Goal: Check status: Check status

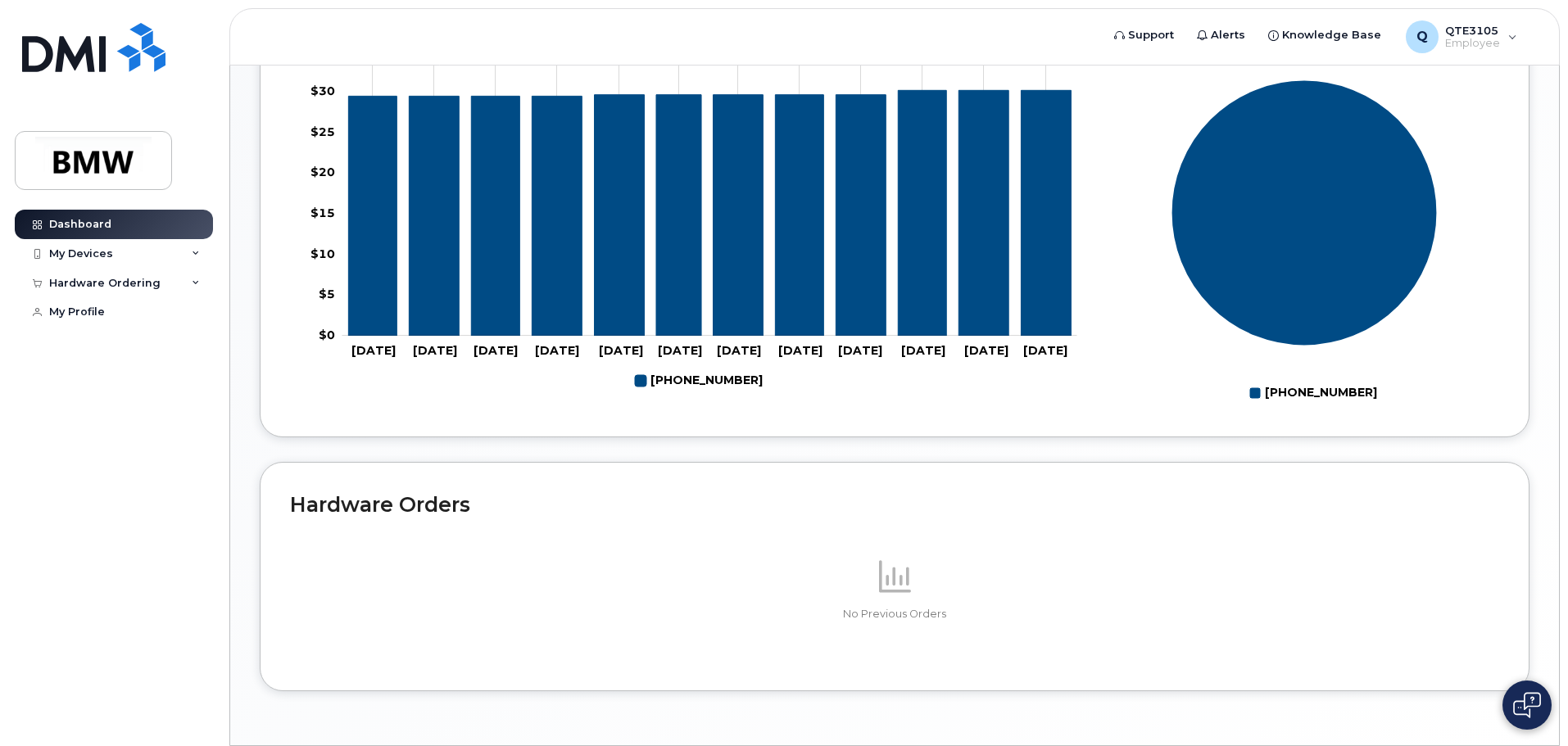
scroll to position [735, 0]
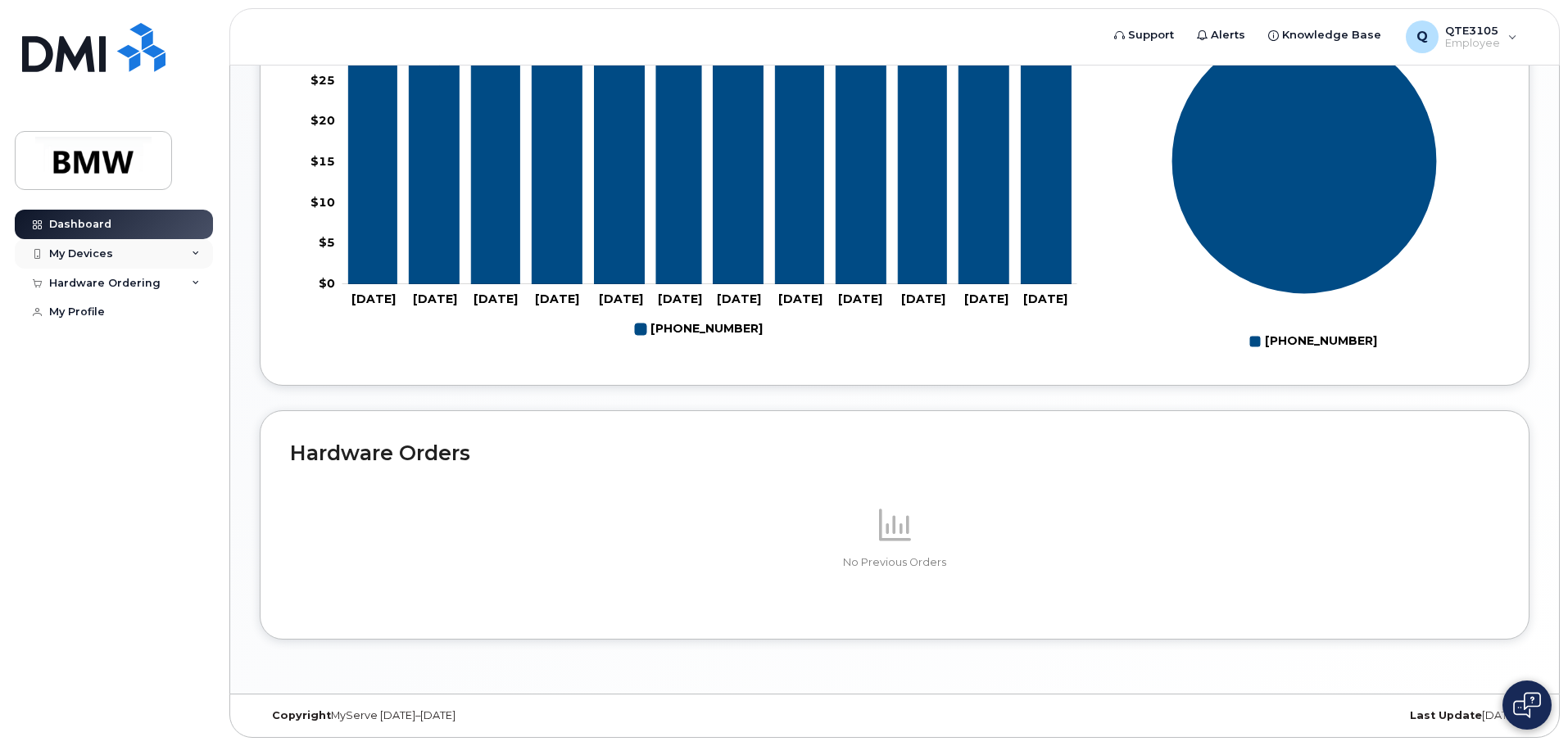
click at [188, 258] on div "My Devices" at bounding box center [113, 254] width 198 height 29
click at [195, 376] on icon at bounding box center [195, 371] width 8 height 8
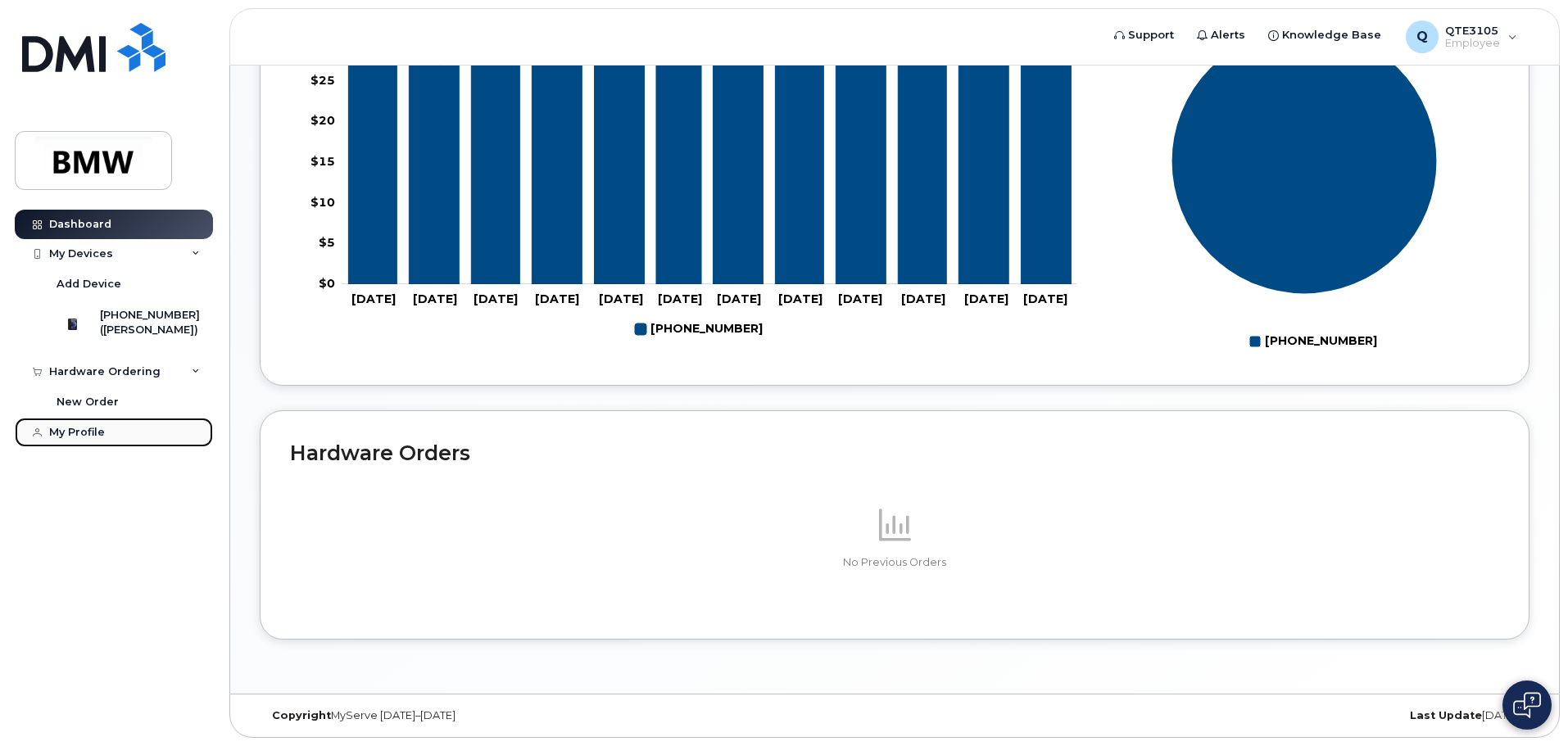
click at [82, 447] on link "My Profile" at bounding box center [113, 432] width 198 height 29
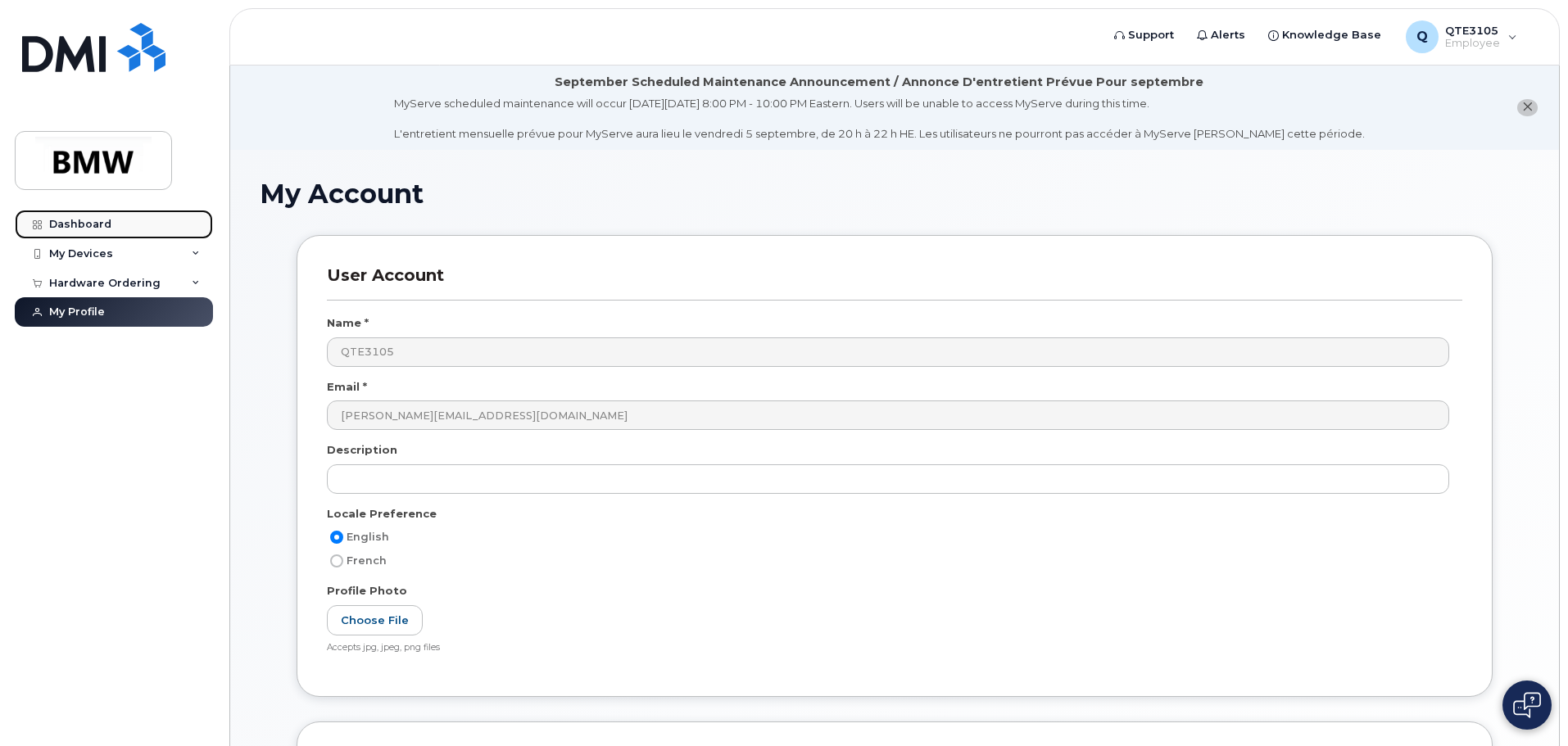
click at [86, 220] on div "Dashboard" at bounding box center [80, 224] width 62 height 13
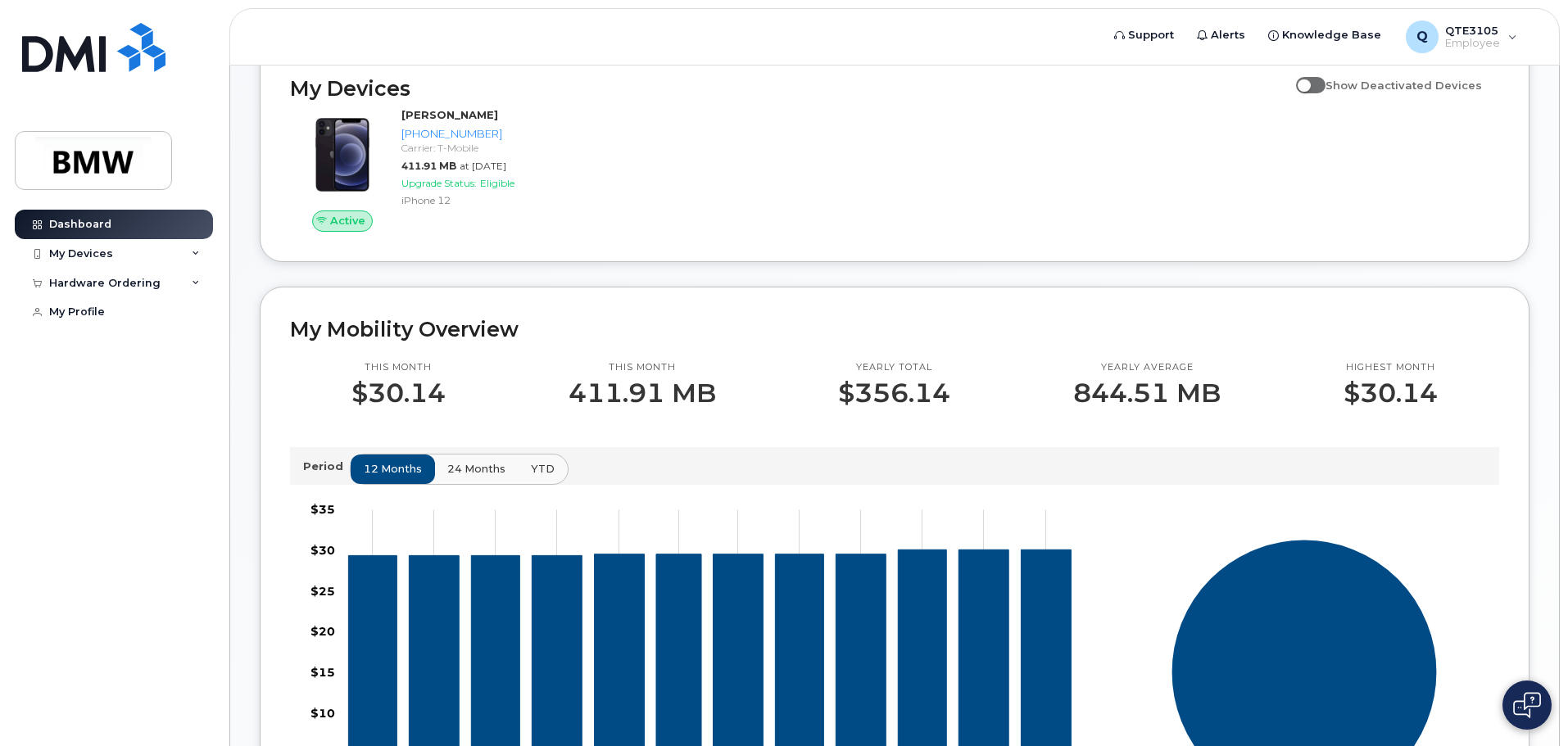
scroll to position [245, 0]
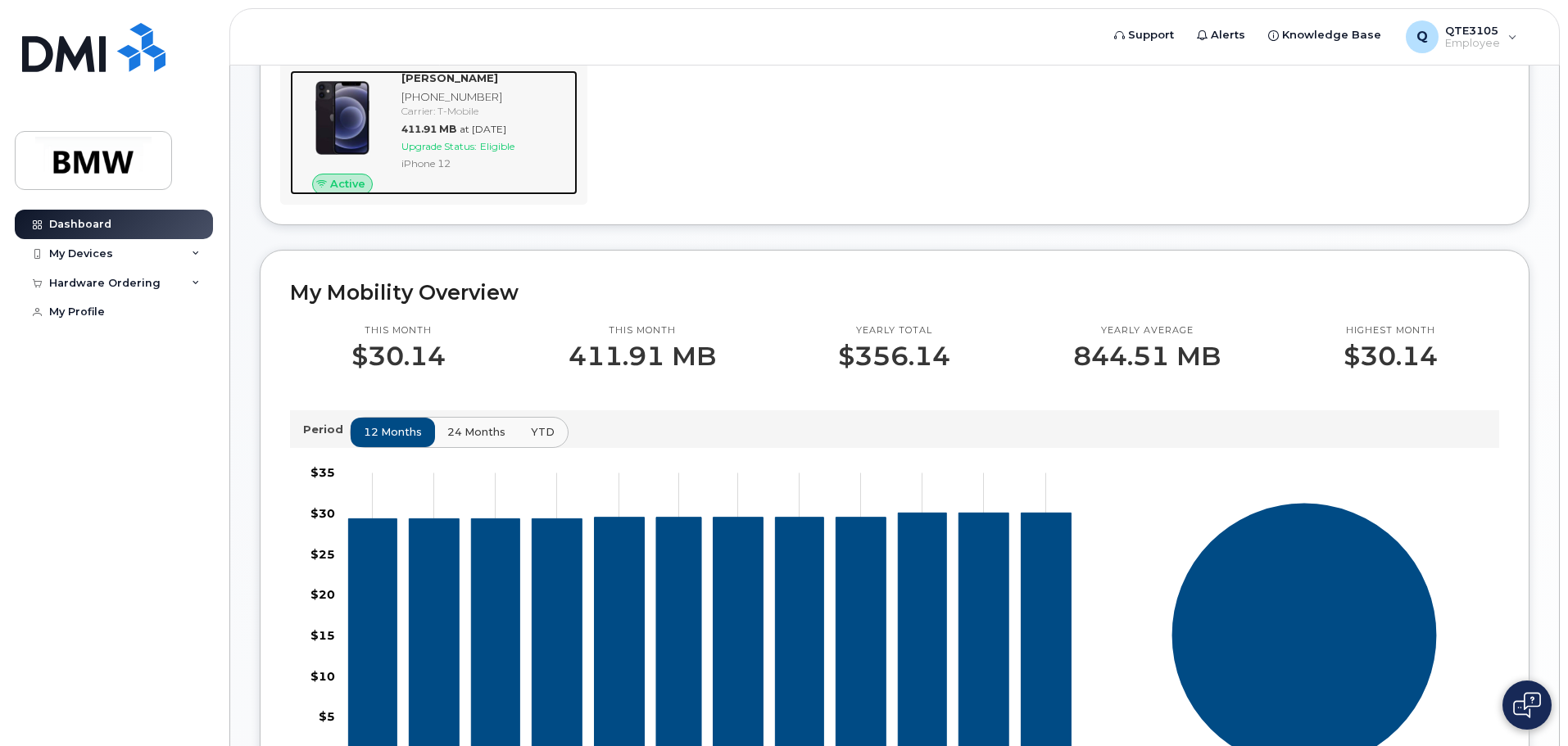
click at [471, 152] on span "Upgrade Status:" at bounding box center [438, 146] width 75 height 12
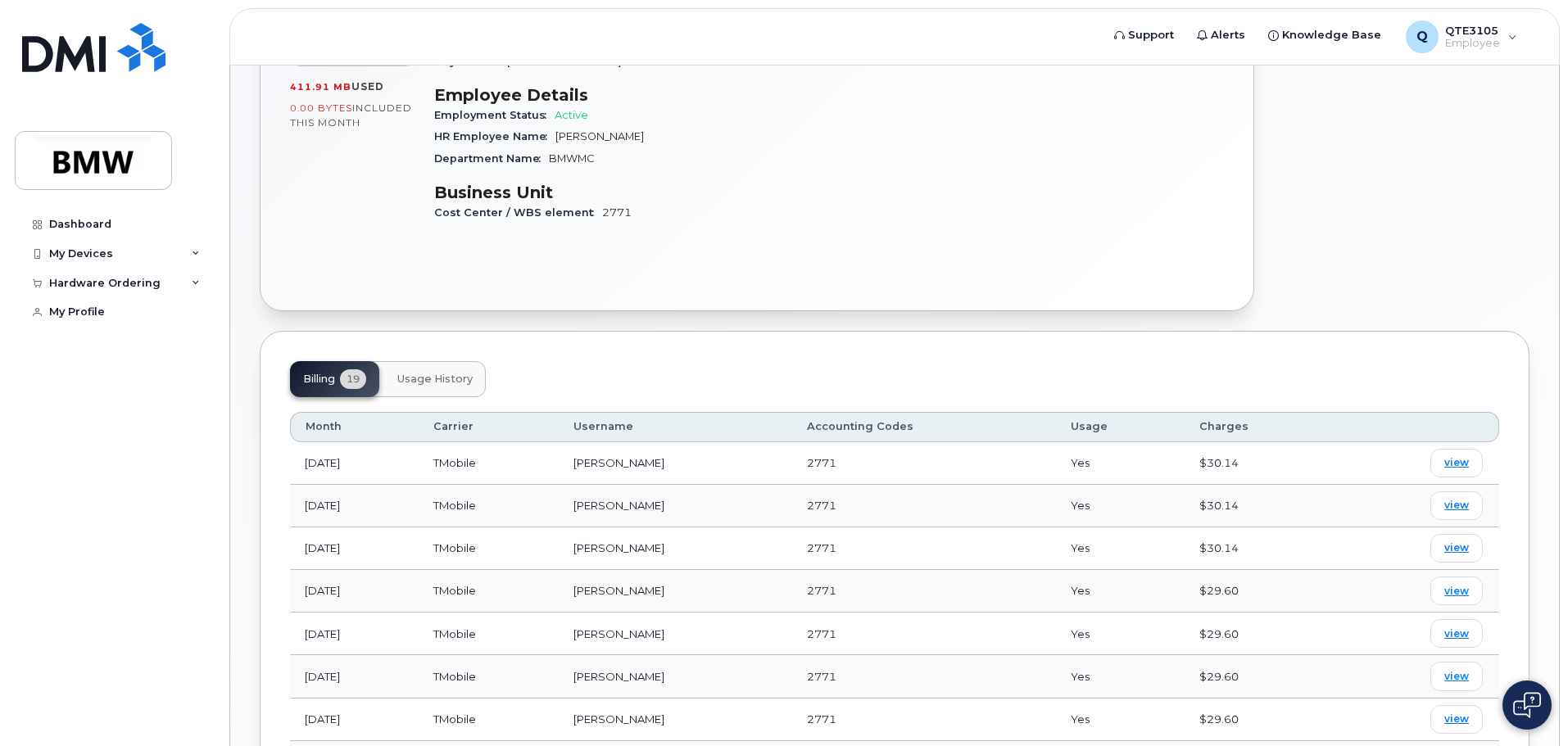
scroll to position [466, 0]
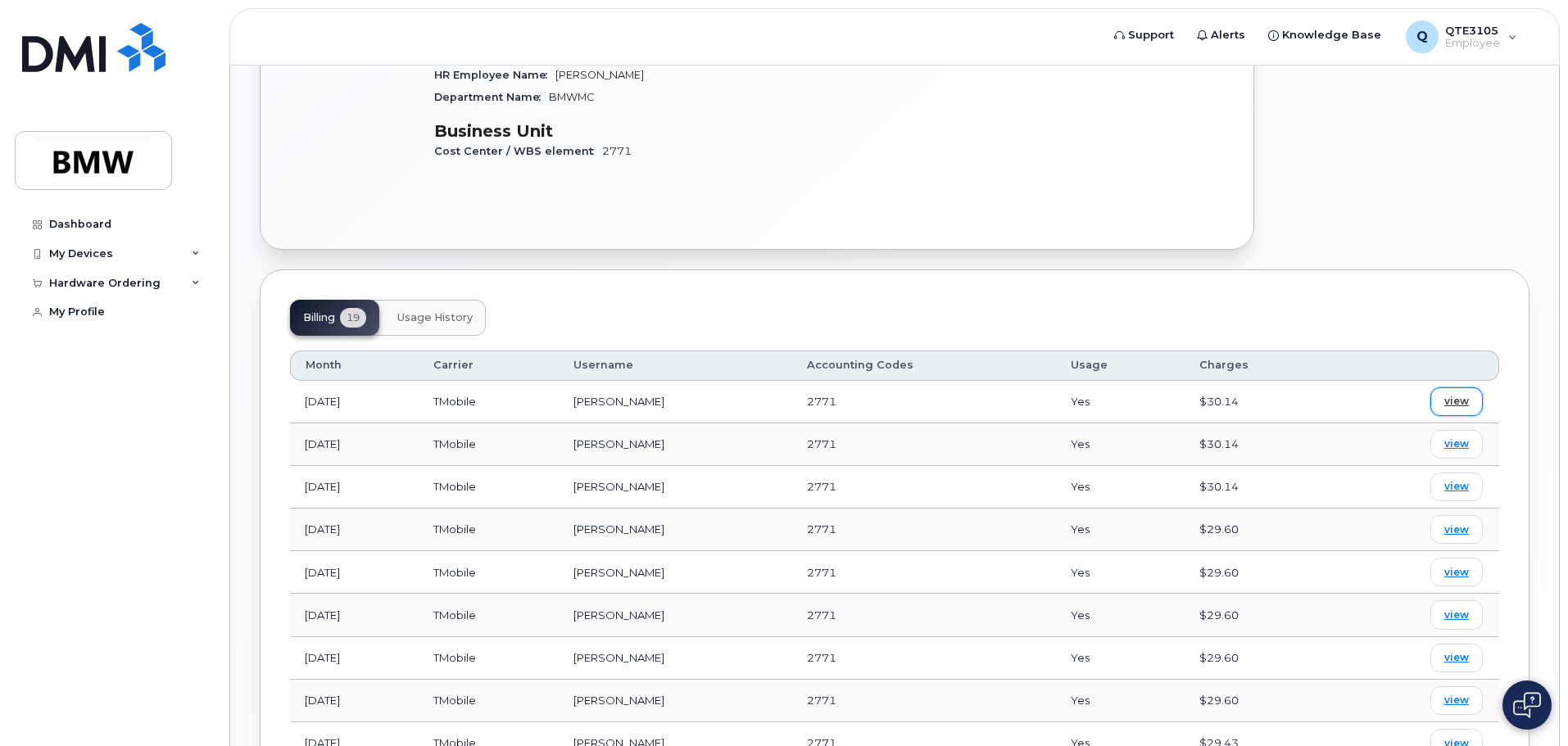
click at [1456, 401] on span "view" at bounding box center [1456, 401] width 24 height 15
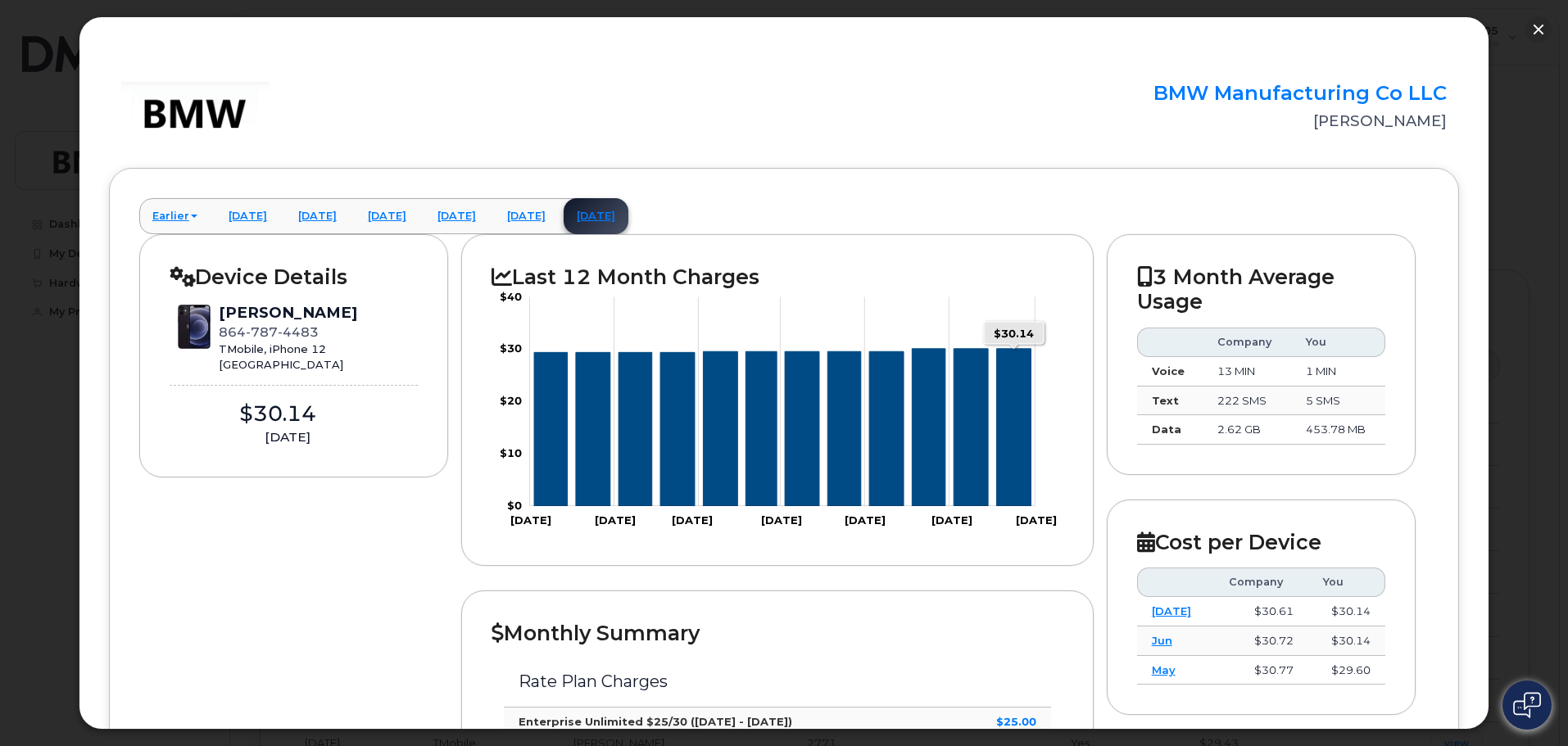
scroll to position [0, 0]
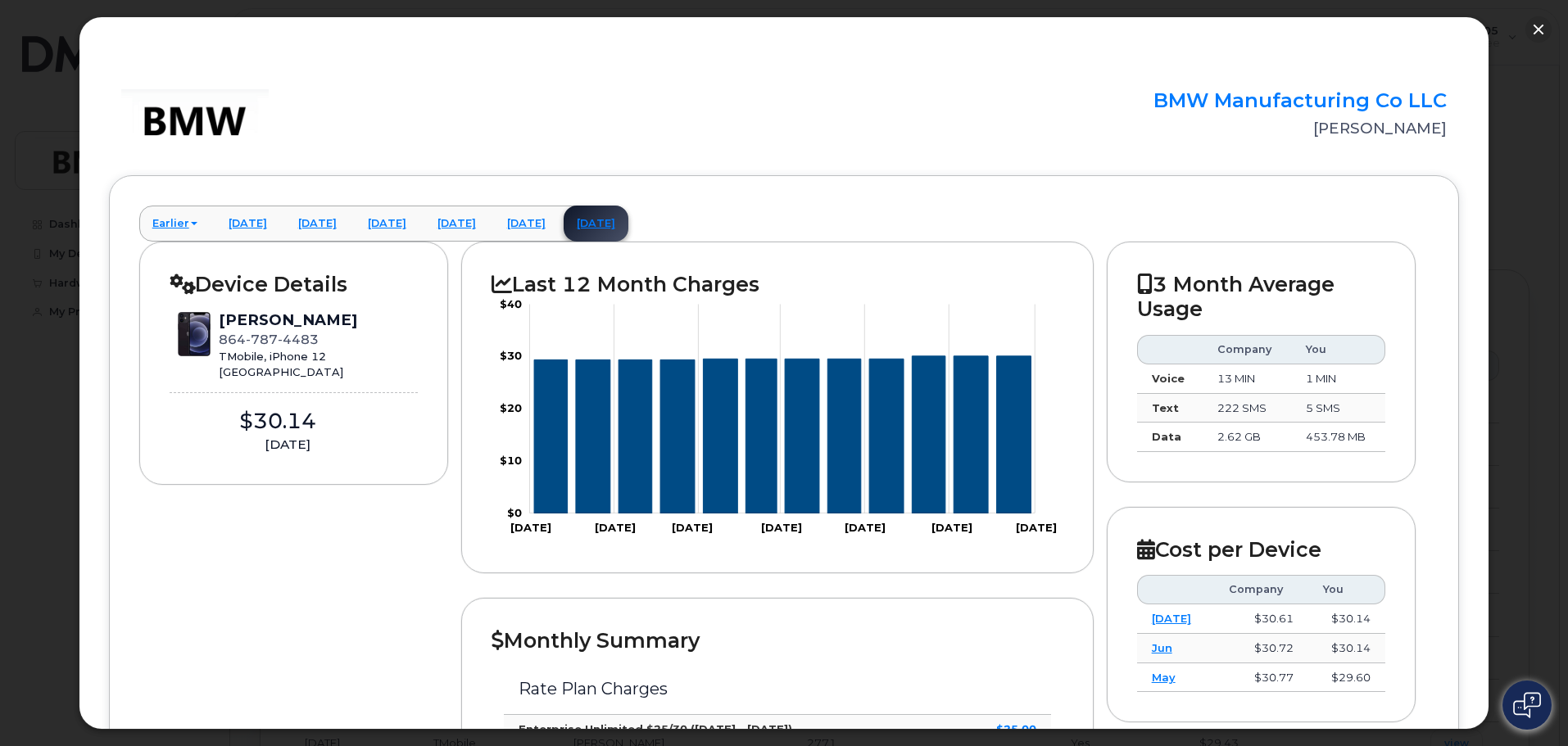
click at [366, 321] on div "Sarith Ngin 864 787 4483 TMobile, iPhone 12 Greenville" at bounding box center [294, 344] width 249 height 70
click at [1550, 22] on div at bounding box center [784, 373] width 1568 height 746
click at [1545, 26] on button "button" at bounding box center [1539, 29] width 26 height 26
